Goal: Information Seeking & Learning: Learn about a topic

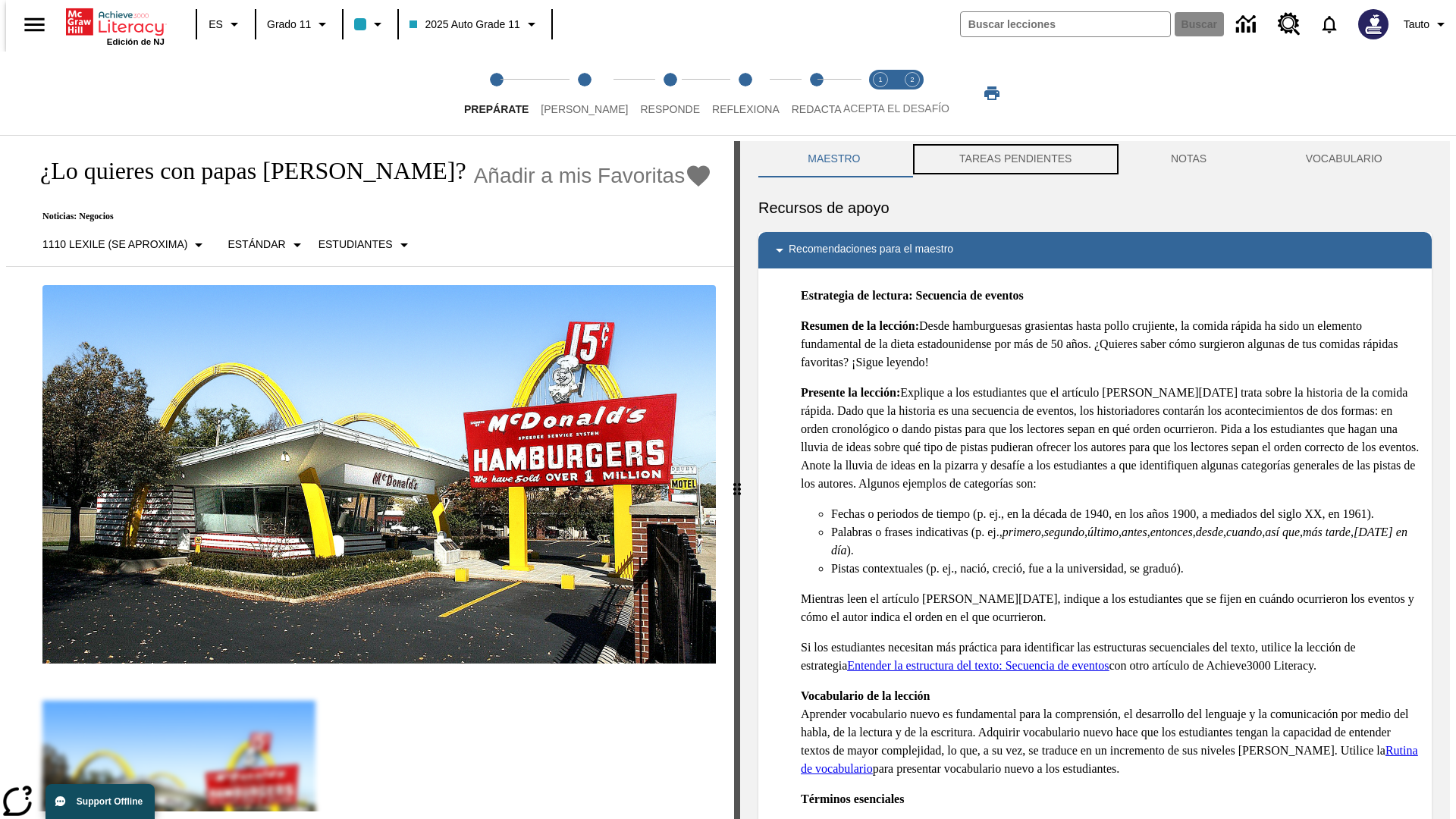
click at [1014, 159] on button "TAREAS PENDIENTES" at bounding box center [1016, 159] width 212 height 37
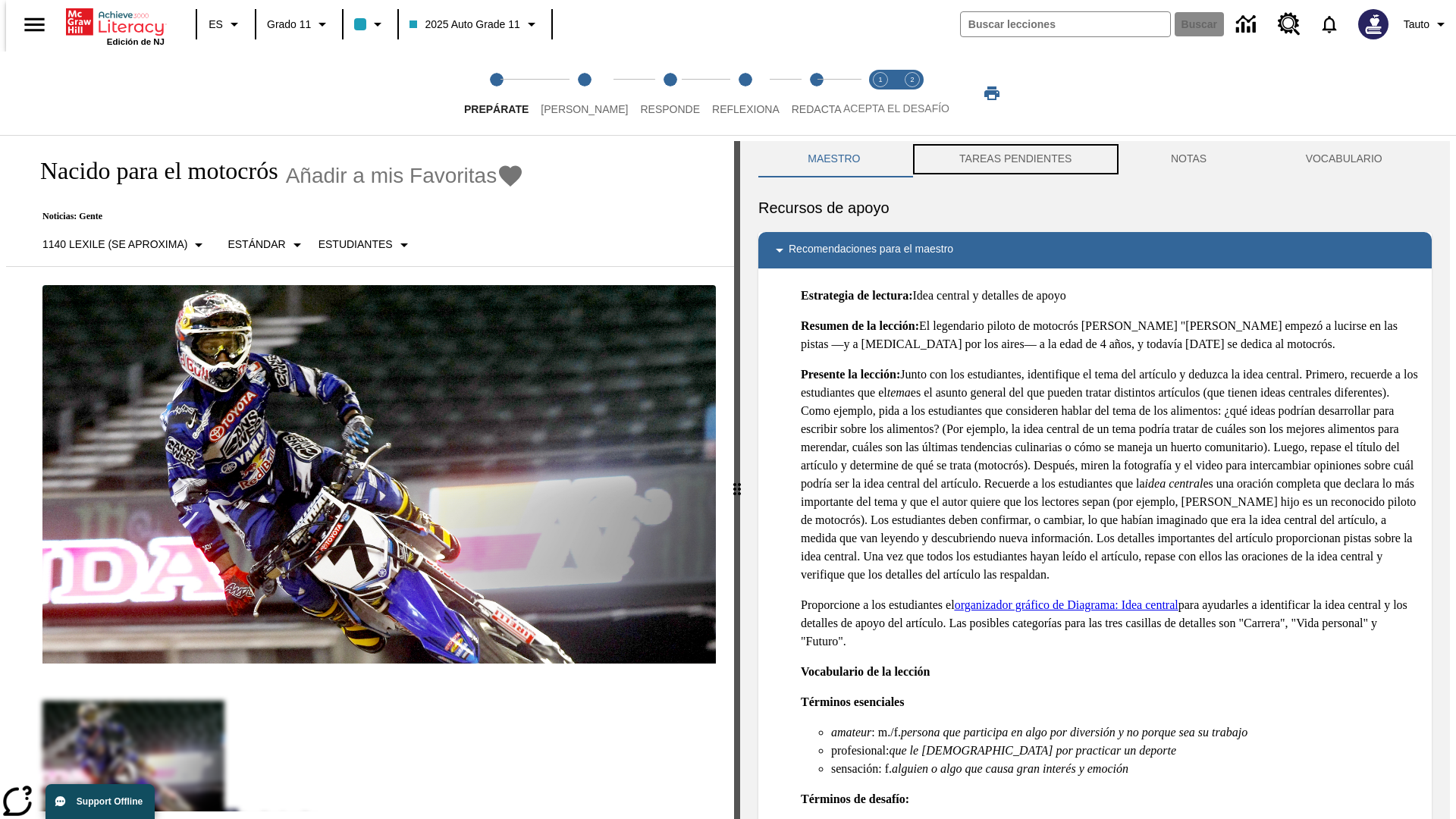
click at [1014, 159] on button "TAREAS PENDIENTES" at bounding box center [1016, 159] width 212 height 37
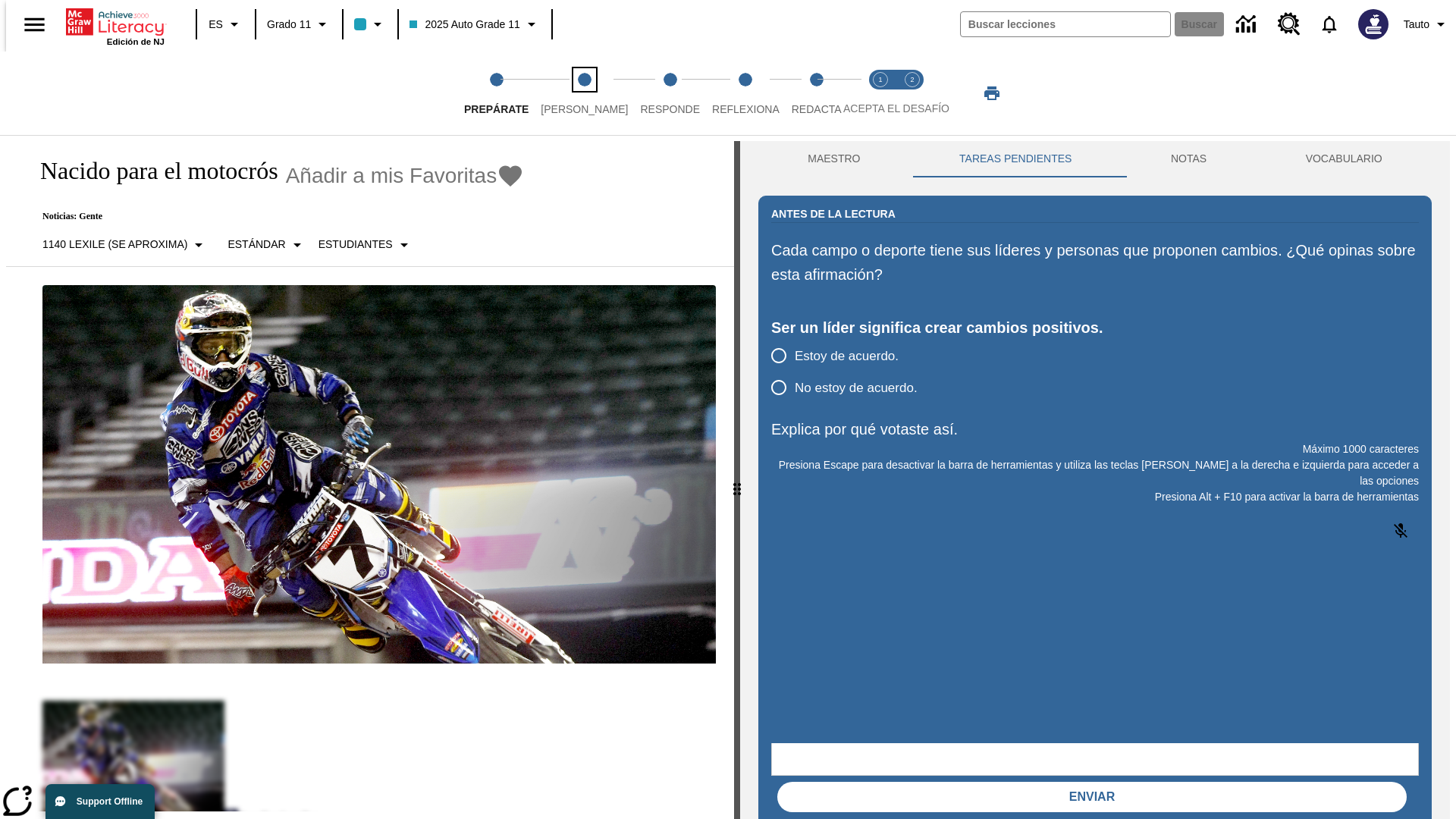
click at [571, 93] on span "[PERSON_NAME]" at bounding box center [584, 102] width 87 height 27
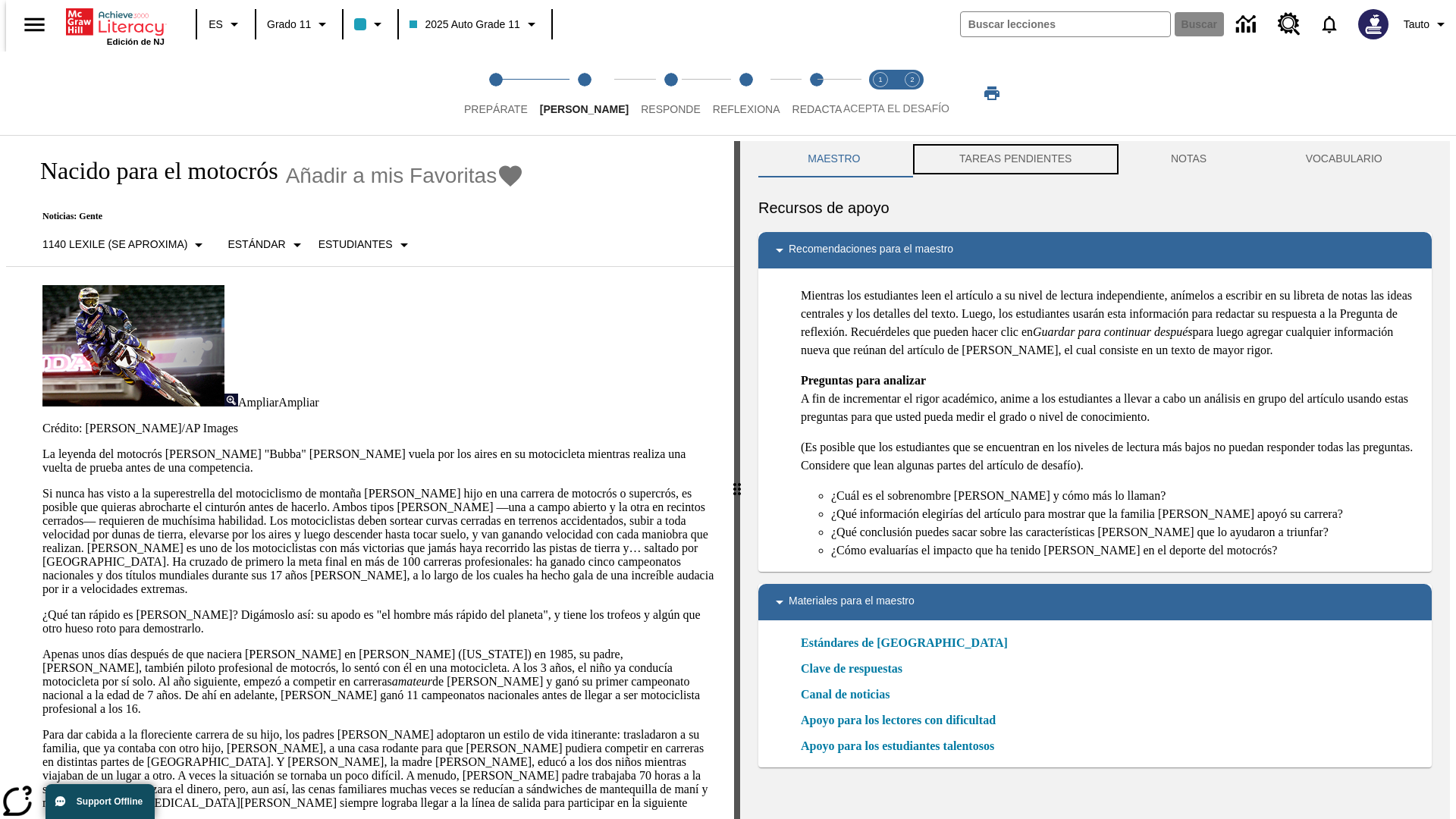
scroll to position [1, 0]
click at [1014, 159] on button "TAREAS PENDIENTES" at bounding box center [1016, 158] width 212 height 37
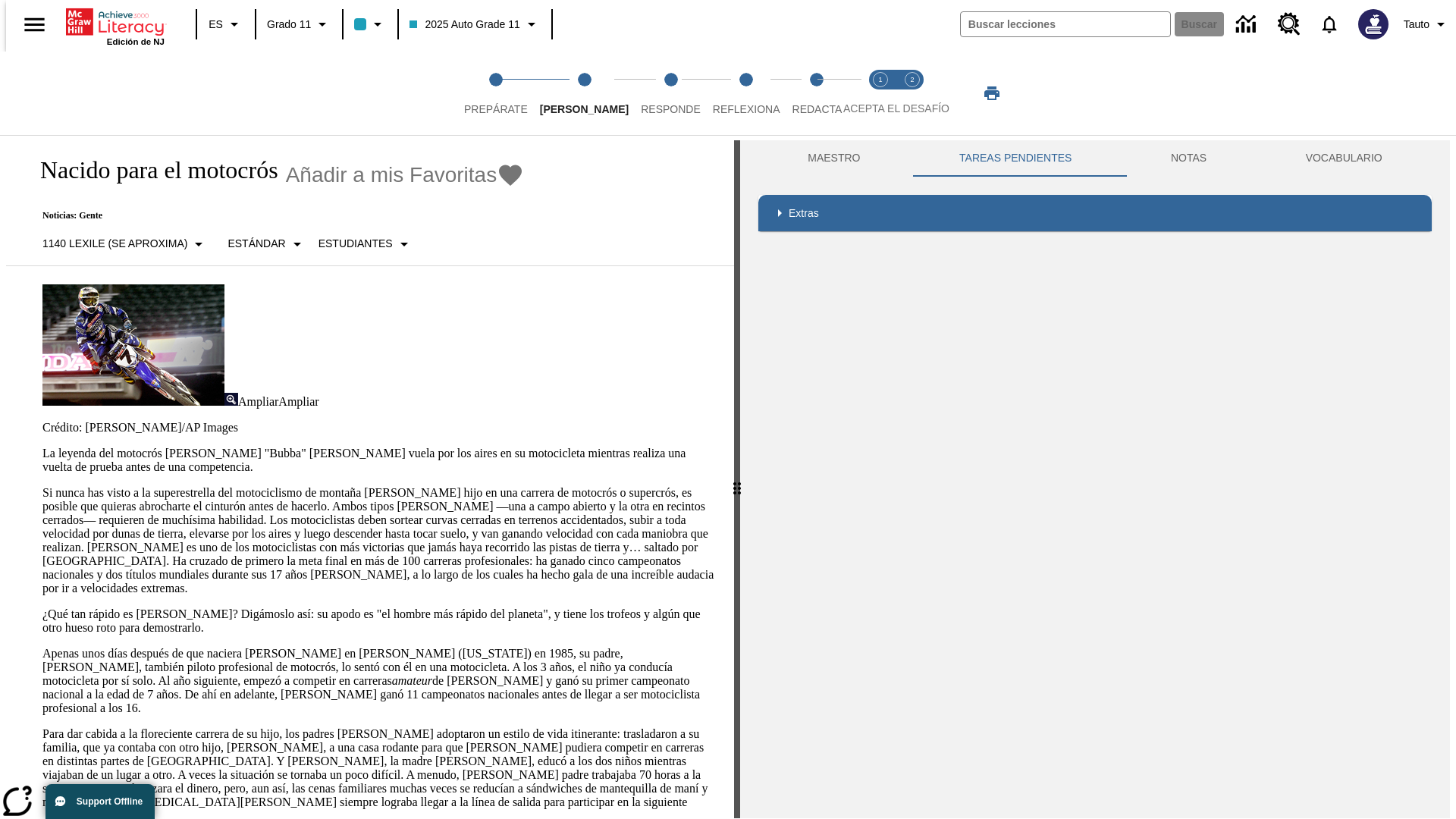
click at [43, 486] on p "Si nunca has visto a la superestrella del motociclismo de montaña [PERSON_NAME]…" at bounding box center [380, 541] width 674 height 109
